Goal: Information Seeking & Learning: Learn about a topic

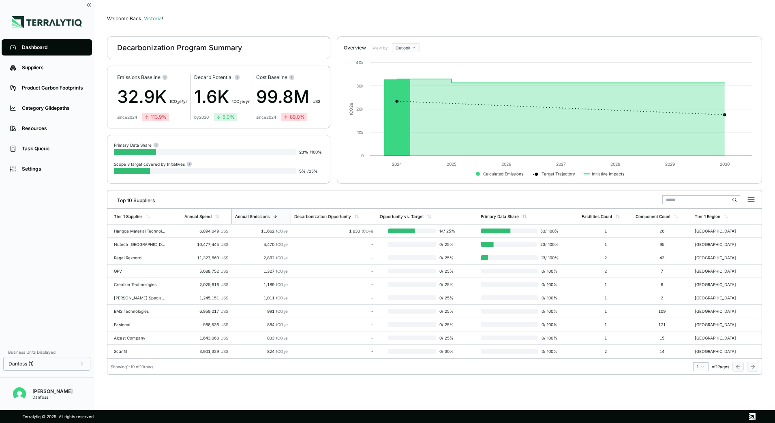
click at [66, 76] on li "Suppliers" at bounding box center [47, 68] width 94 height 20
click at [64, 74] on link "Suppliers" at bounding box center [47, 68] width 90 height 16
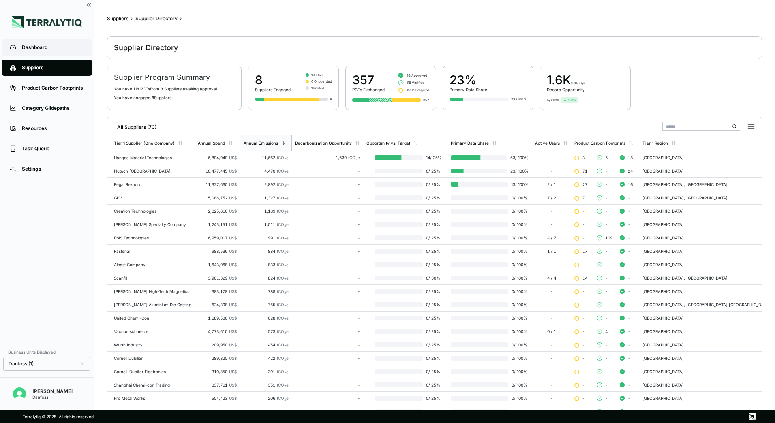
click at [40, 50] on div "Dashboard" at bounding box center [53, 47] width 62 height 6
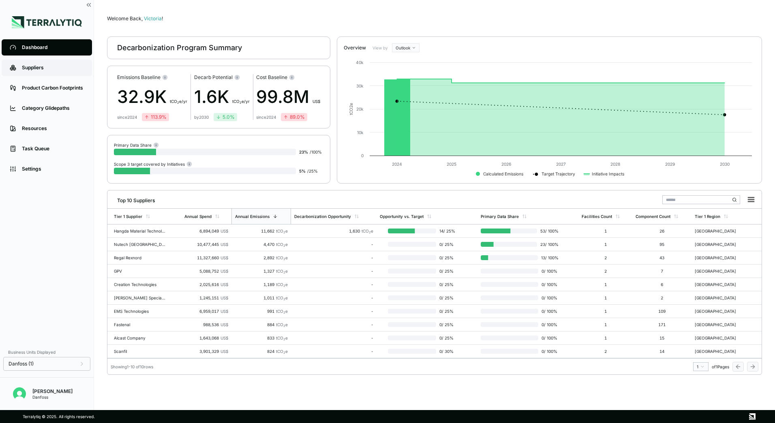
click at [29, 74] on link "Suppliers" at bounding box center [47, 68] width 90 height 16
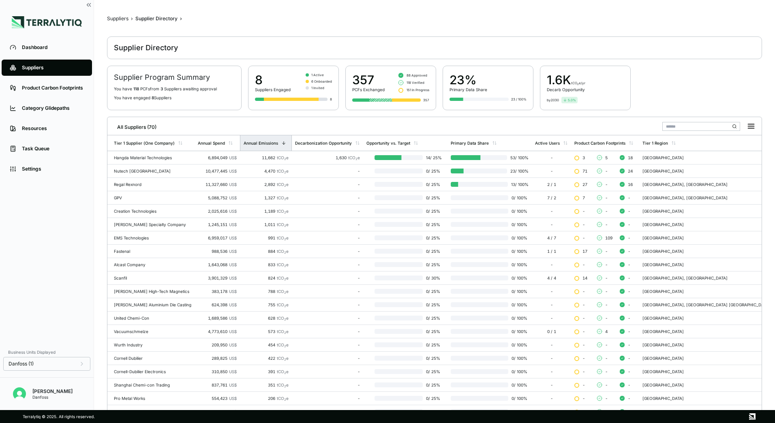
click at [273, 143] on div "Annual Emissions" at bounding box center [261, 143] width 34 height 5
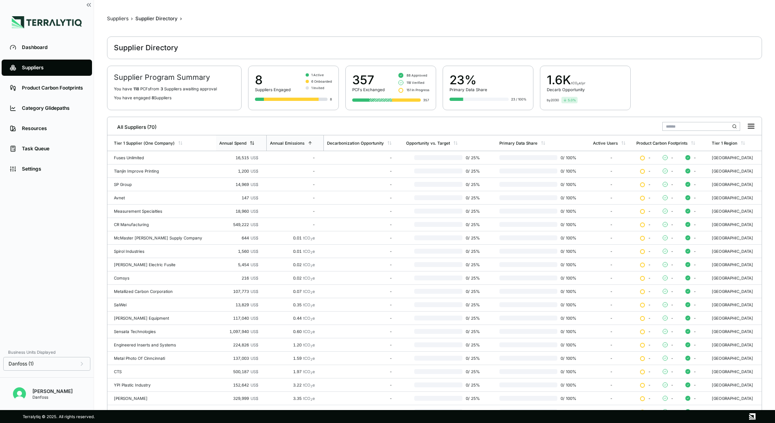
click at [234, 143] on div "Annual Spend" at bounding box center [241, 142] width 50 height 15
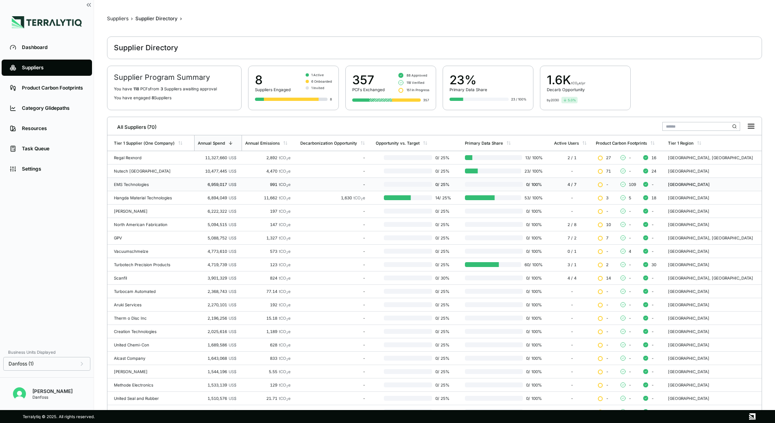
click at [154, 182] on div "EMS Technologies" at bounding box center [152, 184] width 77 height 5
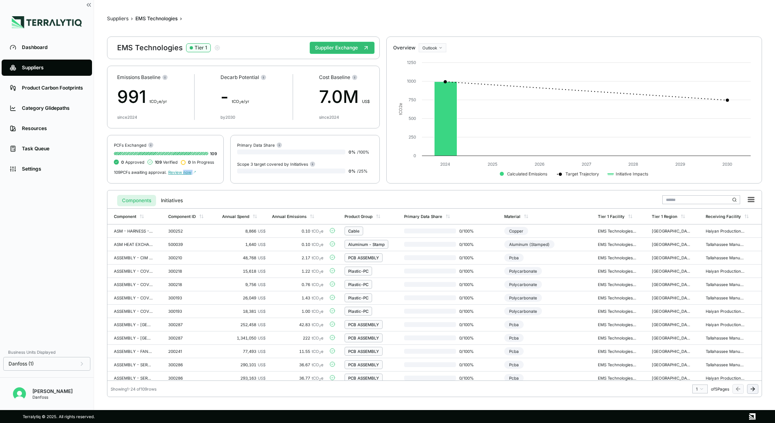
drag, startPoint x: 185, startPoint y: 172, endPoint x: 188, endPoint y: 178, distance: 6.3
click at [188, 178] on div "PCFs Exchanged 109 0 Approved 109 Verified 0 In Progress 109 PCFs awaiting appr…" at bounding box center [165, 159] width 117 height 49
drag, startPoint x: 188, startPoint y: 178, endPoint x: 188, endPoint y: 174, distance: 4.5
click at [188, 174] on span "Review now" at bounding box center [182, 172] width 28 height 5
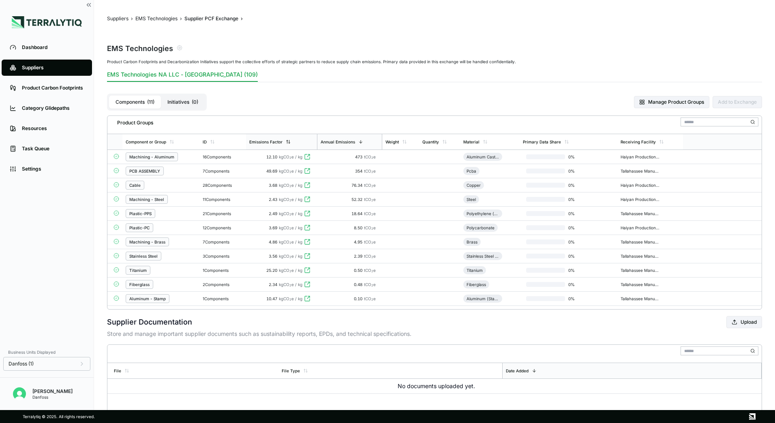
click at [288, 146] on div "Emissions Factor" at bounding box center [281, 141] width 71 height 15
click at [288, 146] on div "Emissions Factor" at bounding box center [282, 141] width 71 height 15
click at [287, 142] on icon at bounding box center [289, 142] width 5 height 5
click at [288, 142] on icon at bounding box center [288, 141] width 0 height 3
click at [286, 140] on div "Emissions Factor" at bounding box center [270, 142] width 41 height 5
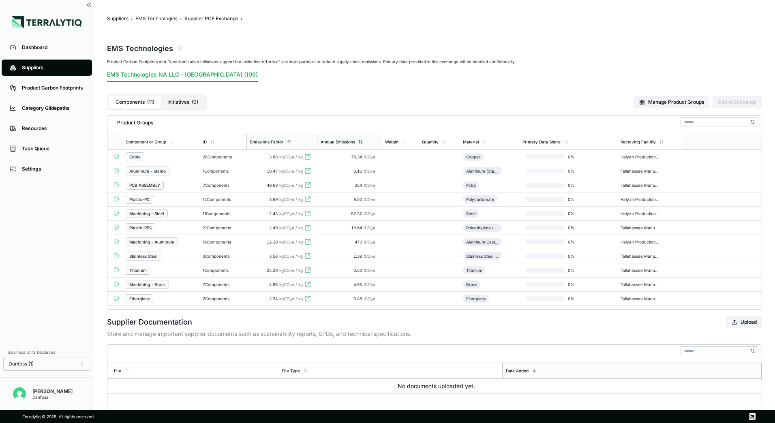
click at [360, 140] on icon at bounding box center [361, 142] width 5 height 5
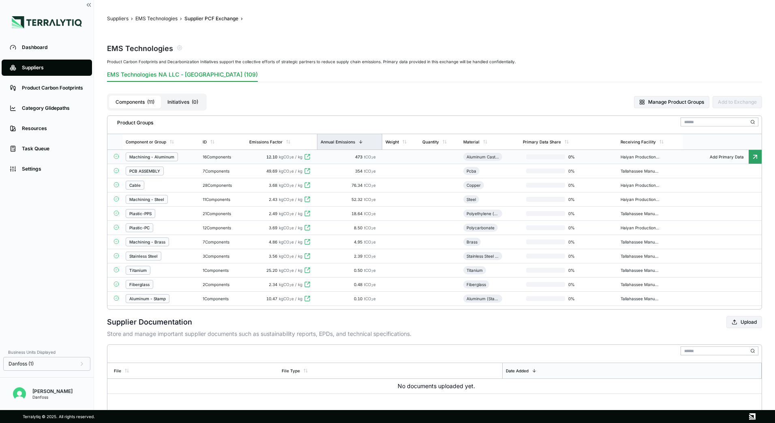
click at [187, 159] on div "Machining - Aluminum" at bounding box center [161, 156] width 71 height 9
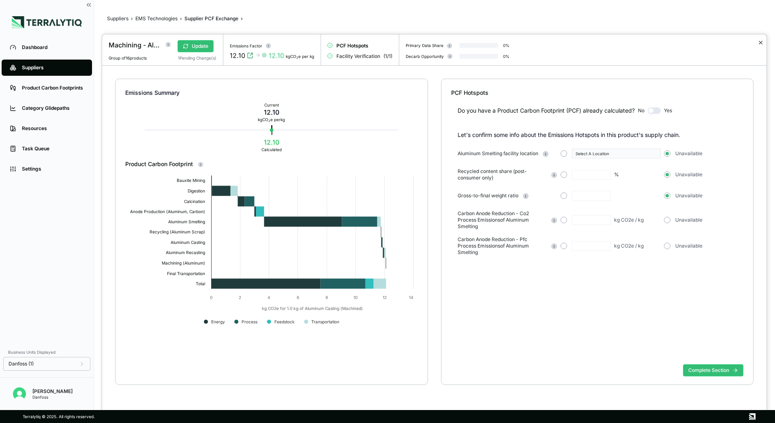
click at [761, 43] on button "✕" at bounding box center [760, 43] width 5 height 10
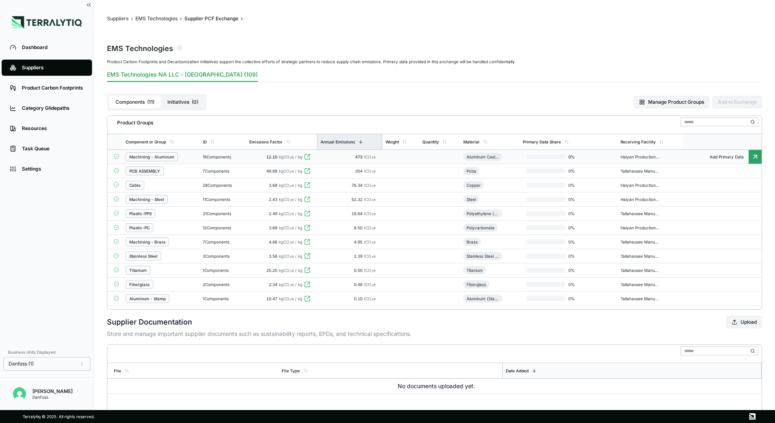
click at [51, 67] on div "Suppliers" at bounding box center [53, 67] width 62 height 6
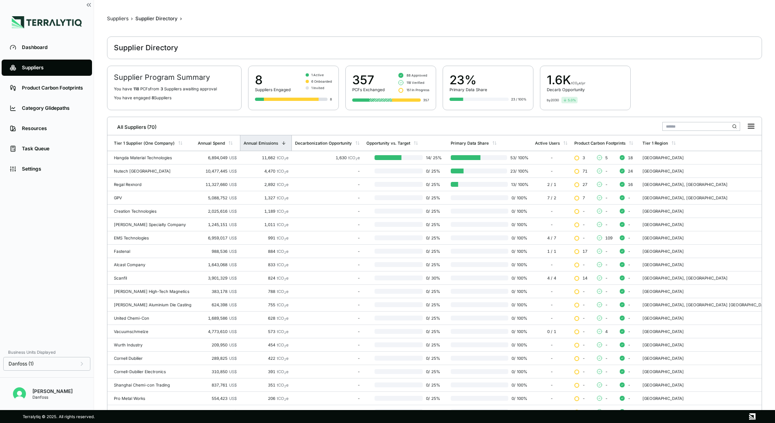
click at [291, 146] on div "Annual Emissions" at bounding box center [266, 142] width 52 height 15
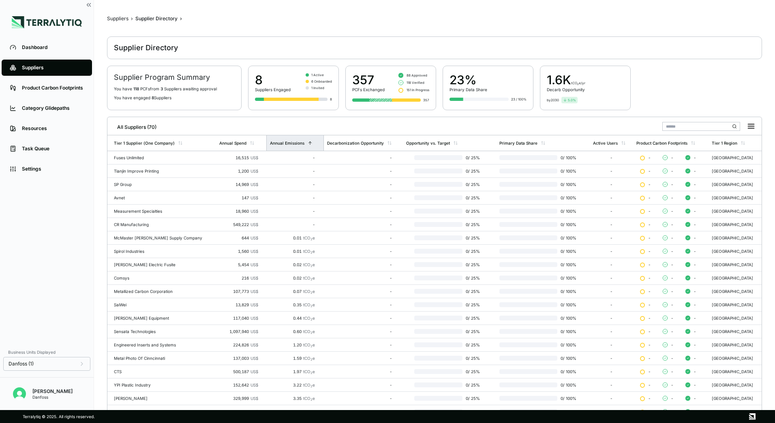
click at [291, 147] on div "Annual Emissions" at bounding box center [295, 142] width 58 height 15
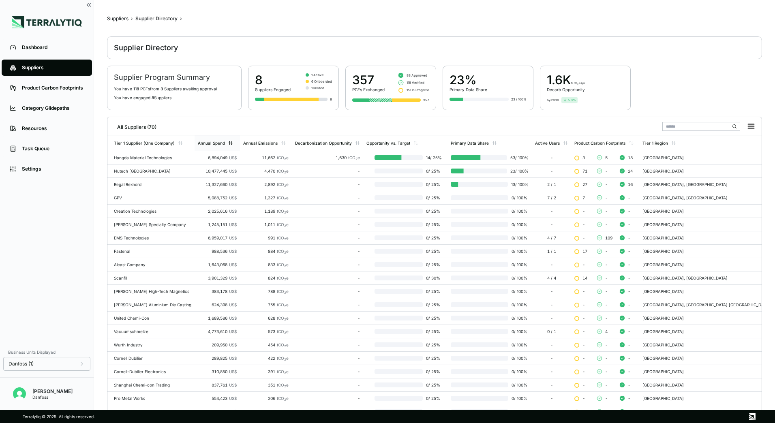
click at [233, 142] on icon at bounding box center [230, 143] width 5 height 5
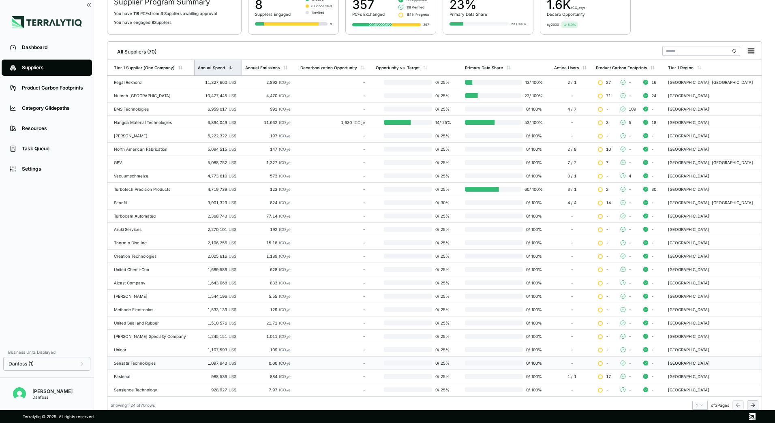
scroll to position [79, 0]
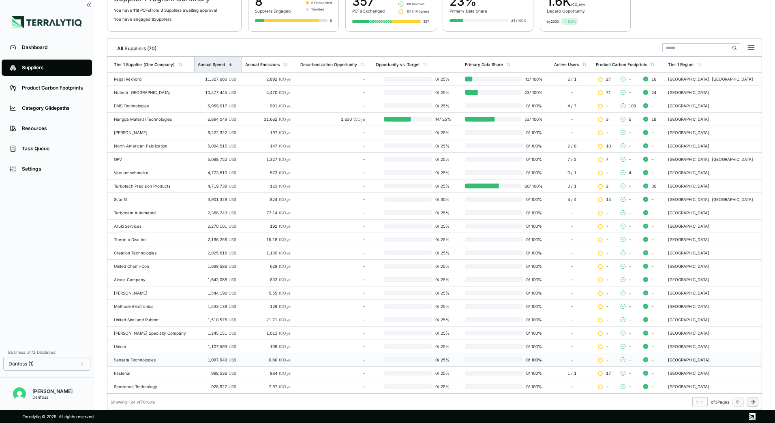
click at [753, 403] on icon at bounding box center [753, 402] width 6 height 6
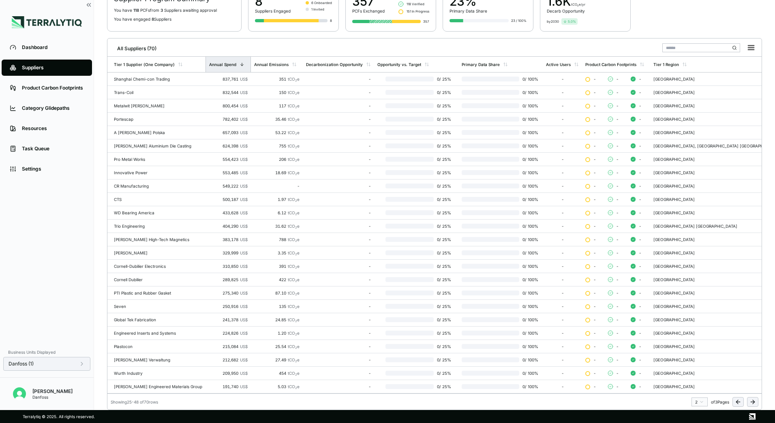
click at [79, 363] on div "Danfoss (1)" at bounding box center [47, 364] width 77 height 6
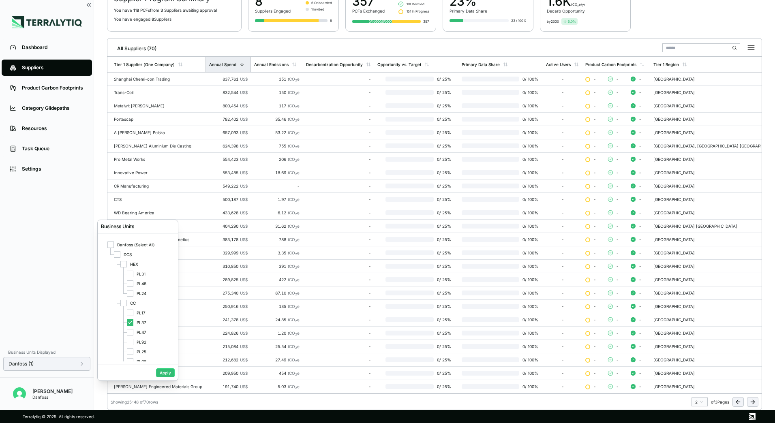
click at [79, 363] on icon at bounding box center [82, 364] width 6 height 6
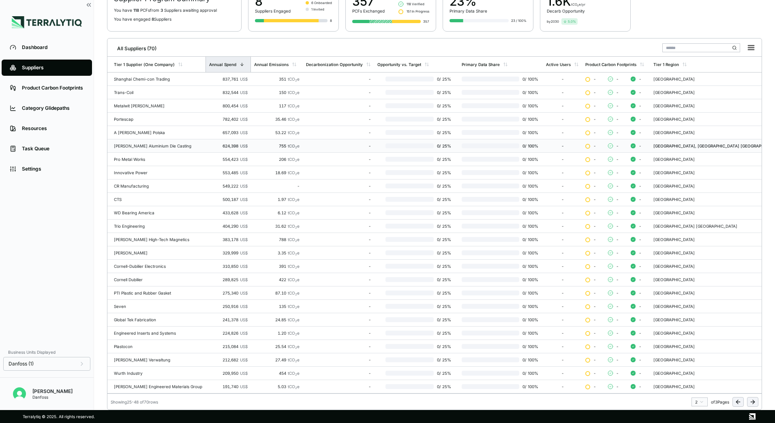
click at [166, 146] on div "[PERSON_NAME] Aluminium Die Casting" at bounding box center [158, 146] width 88 height 5
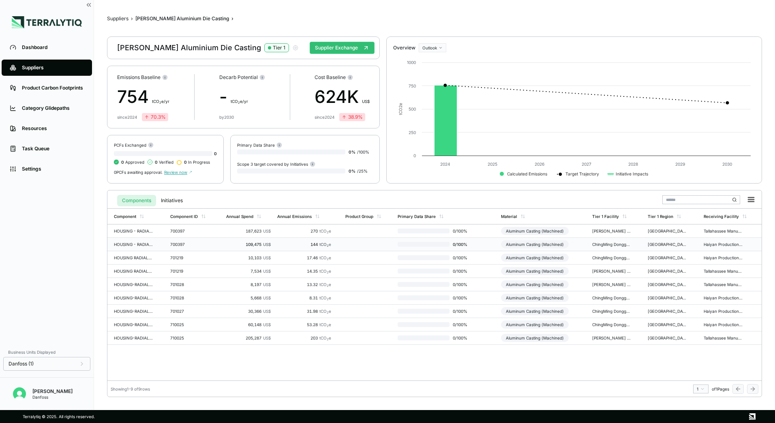
click at [135, 250] on td "HOUSING - RADIAL COMBO BEARING - BACK -" at bounding box center [137, 244] width 60 height 13
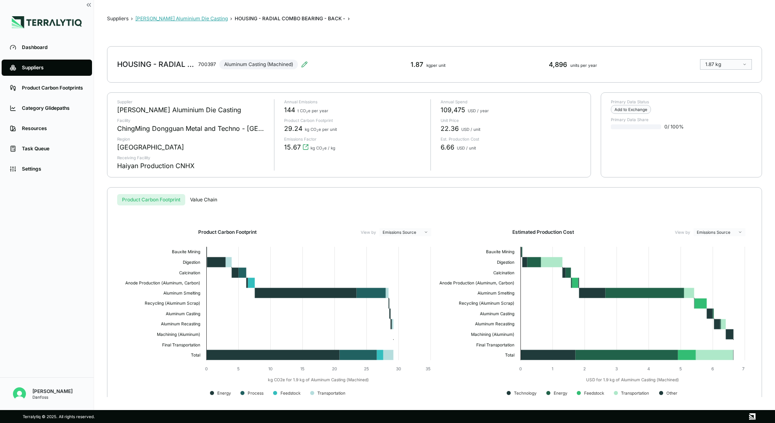
click at [209, 19] on button "[PERSON_NAME] Aluminium Die Casting" at bounding box center [181, 18] width 92 height 6
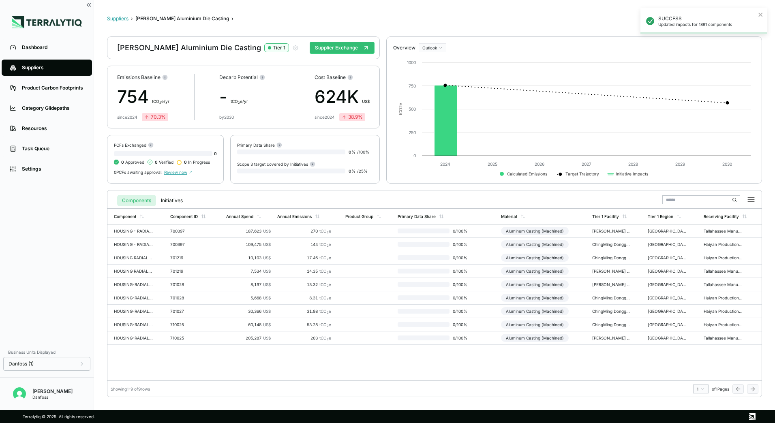
click at [125, 17] on button "Suppliers" at bounding box center [117, 18] width 21 height 6
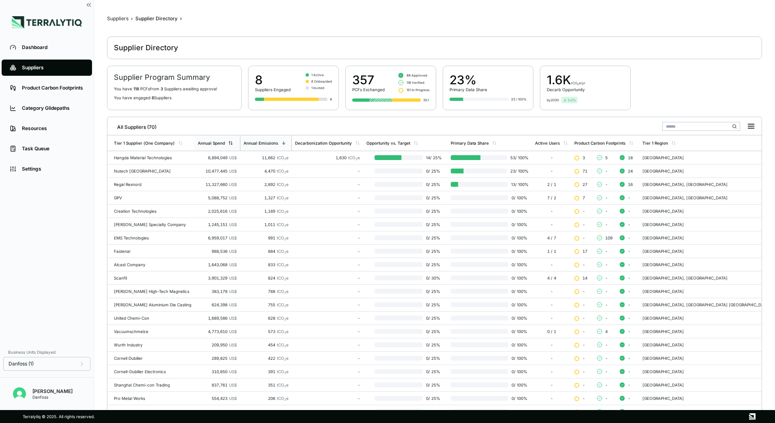
click at [225, 143] on div "Annual Spend" at bounding box center [211, 143] width 27 height 5
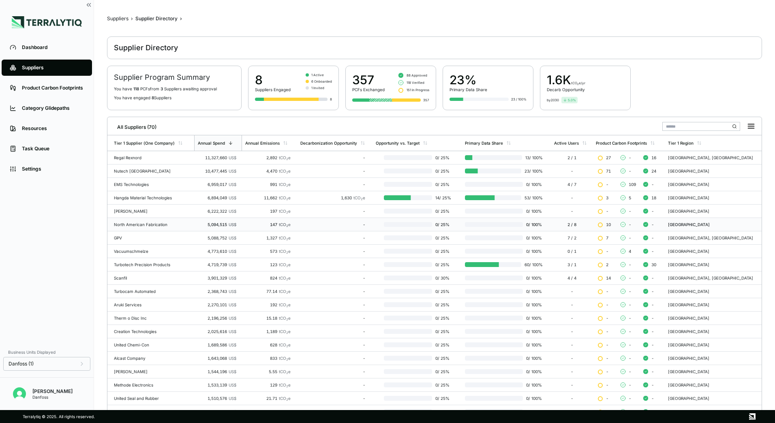
click at [142, 225] on div "North American Fabrication" at bounding box center [152, 224] width 77 height 5
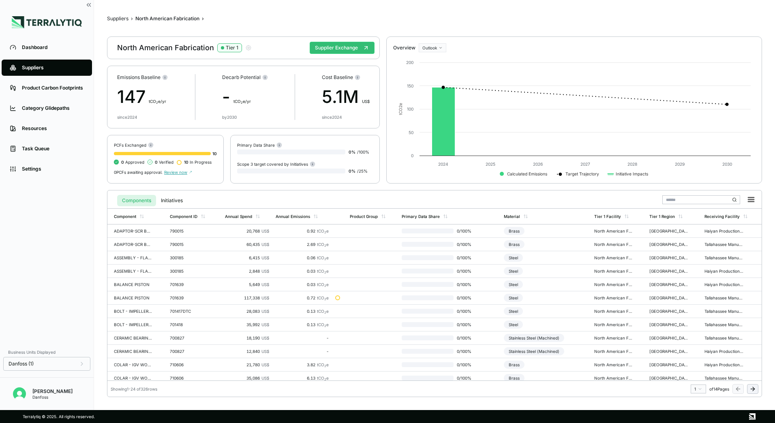
click at [177, 174] on span "Review now" at bounding box center [178, 172] width 28 height 5
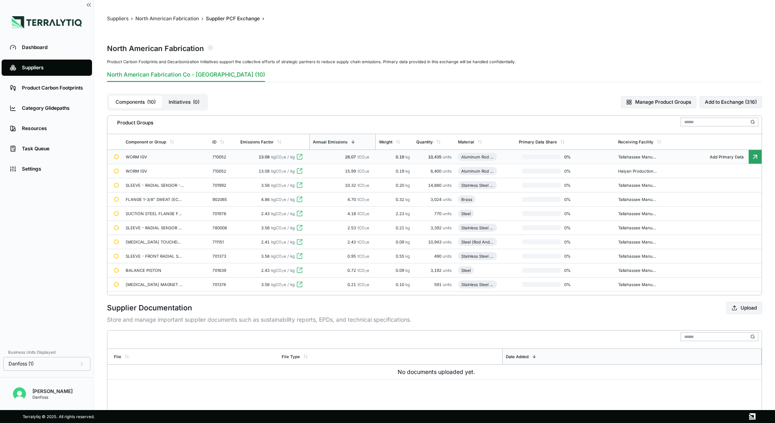
click at [157, 151] on td "WORM IGV" at bounding box center [165, 157] width 87 height 14
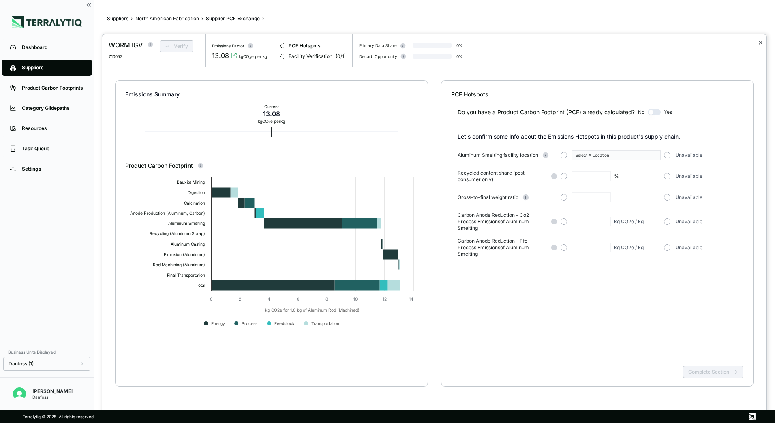
click at [760, 44] on button "✕" at bounding box center [760, 43] width 5 height 10
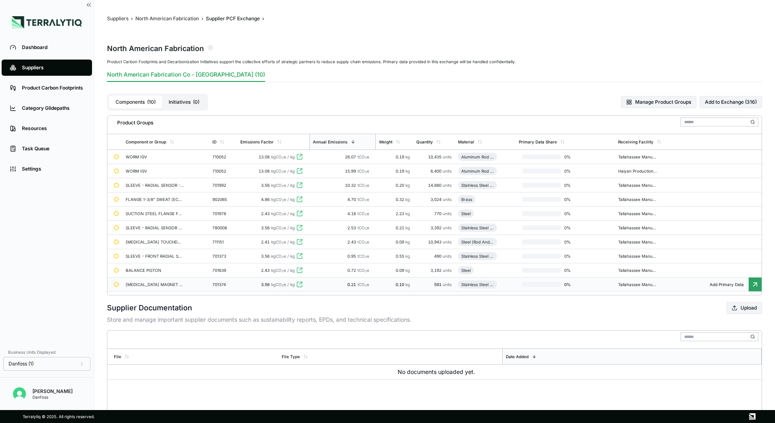
click at [172, 290] on td "[MEDICAL_DATA] MAGNET - ROTOR" at bounding box center [165, 285] width 87 height 14
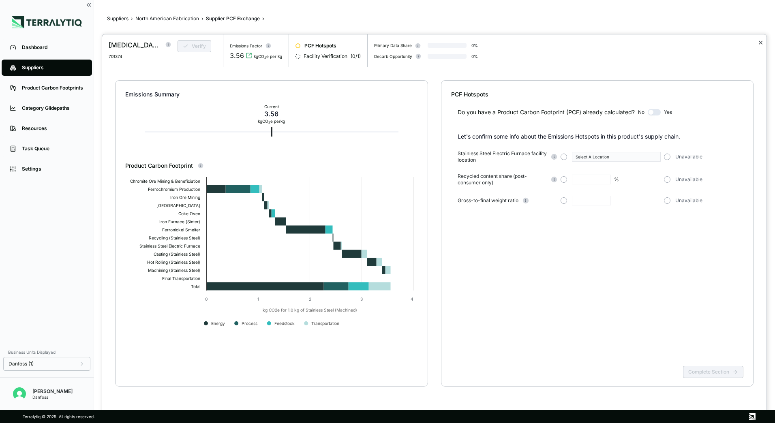
click at [760, 44] on button "✕" at bounding box center [760, 43] width 5 height 10
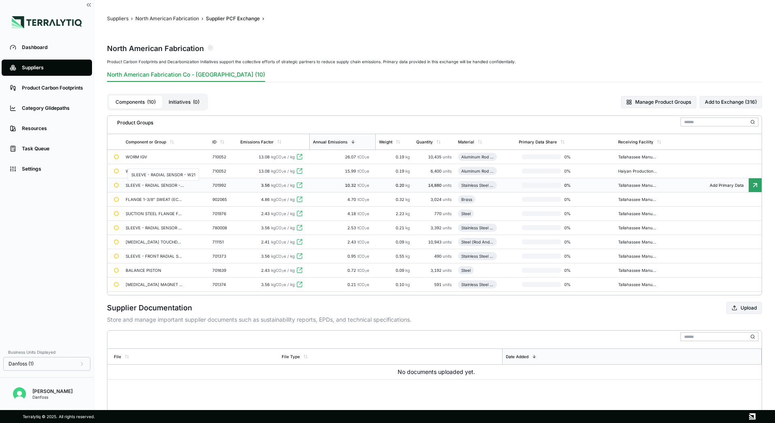
click at [138, 184] on div "SLEEVE - RADIAL SENSOR - W21" at bounding box center [155, 185] width 58 height 5
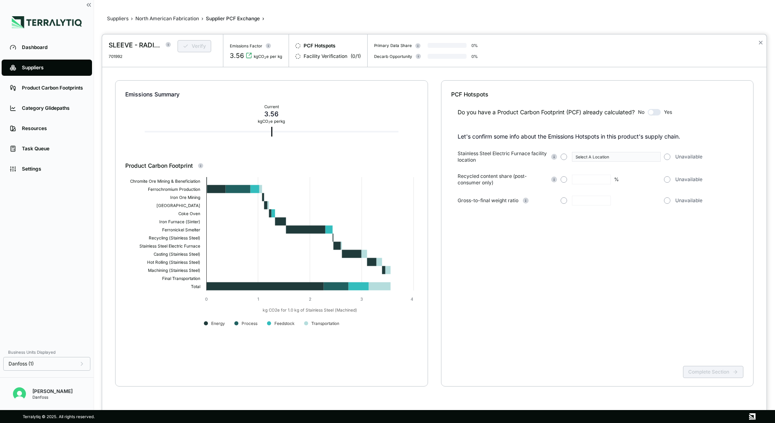
click at [156, 19] on div at bounding box center [387, 211] width 775 height 423
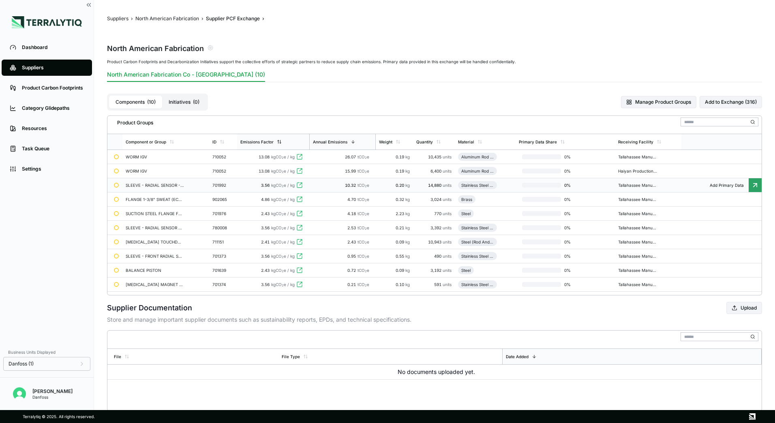
click at [274, 142] on div "Emissions Factor" at bounding box center [256, 142] width 33 height 5
click at [265, 142] on div "Emissions Factor" at bounding box center [257, 142] width 33 height 5
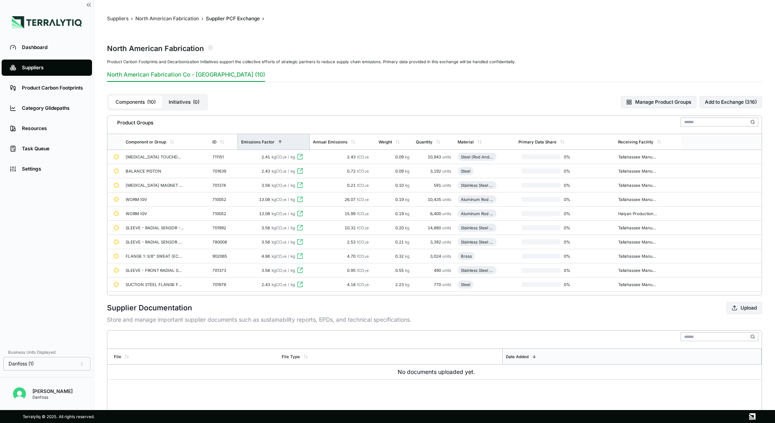
click at [259, 141] on div "Emissions Factor" at bounding box center [257, 142] width 33 height 5
click at [341, 144] on div "Annual Emissions" at bounding box center [330, 142] width 34 height 5
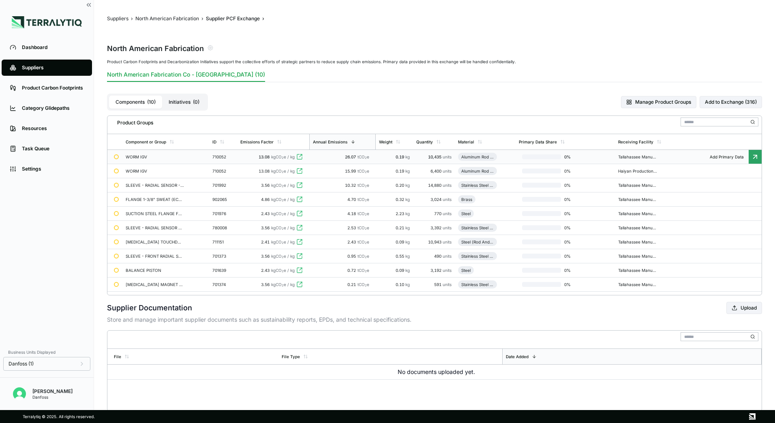
click at [156, 158] on div "WORM IGV" at bounding box center [155, 157] width 58 height 5
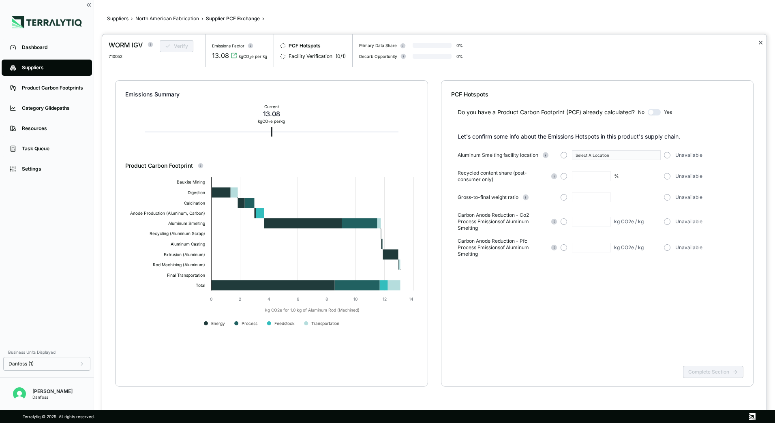
click at [759, 43] on button "✕" at bounding box center [760, 43] width 5 height 10
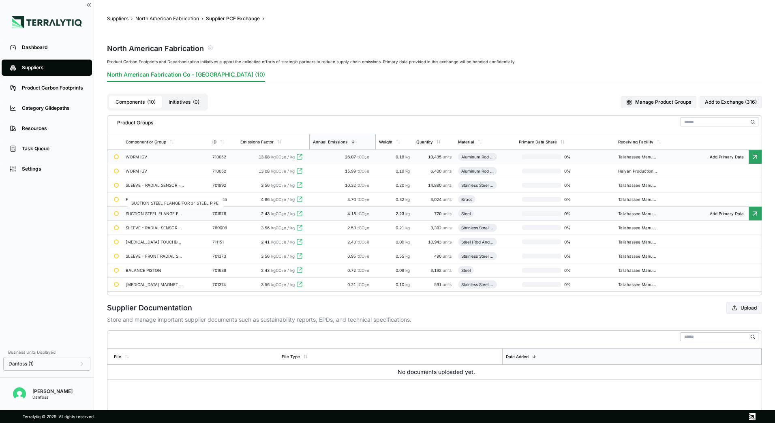
click at [145, 215] on div "SUCTION STEEL FLANGE FOR 3" STEEL PIPE." at bounding box center [155, 213] width 58 height 5
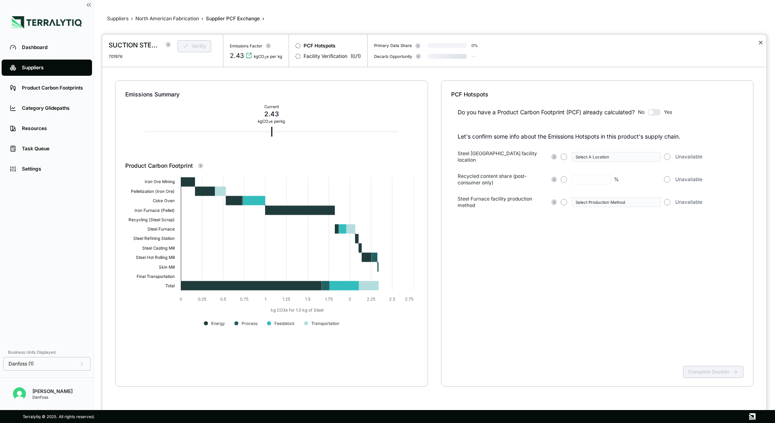
click at [763, 41] on button "✕" at bounding box center [760, 43] width 5 height 10
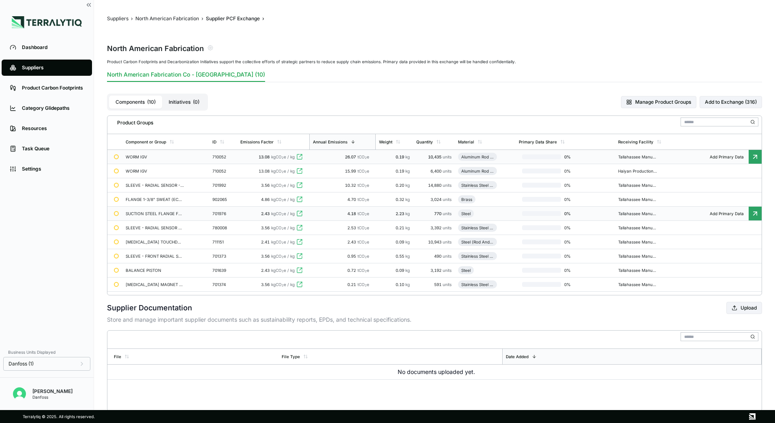
click at [188, 107] on button "Initiatives ( 0 )" at bounding box center [184, 102] width 44 height 13
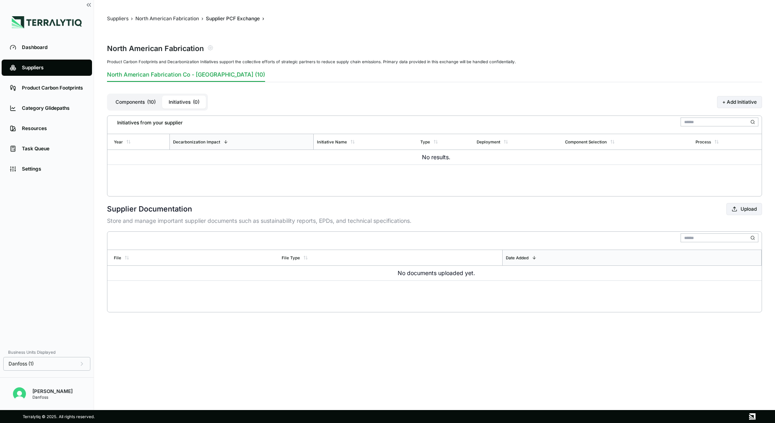
click at [53, 72] on link "Suppliers" at bounding box center [47, 68] width 90 height 16
